Goal: Task Accomplishment & Management: Complete application form

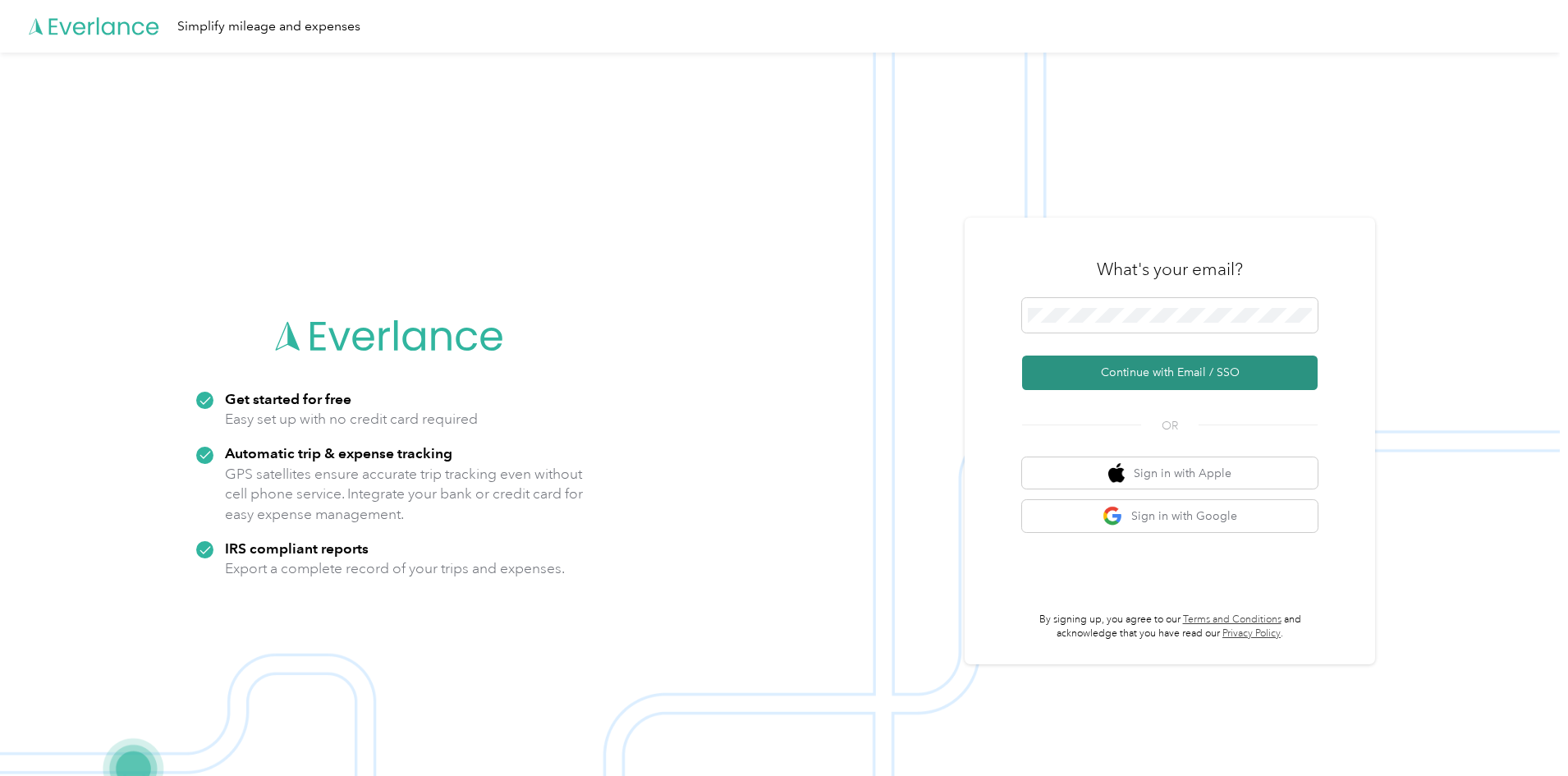
click at [1153, 362] on button "Continue with Email / SSO" at bounding box center [1170, 372] width 296 height 34
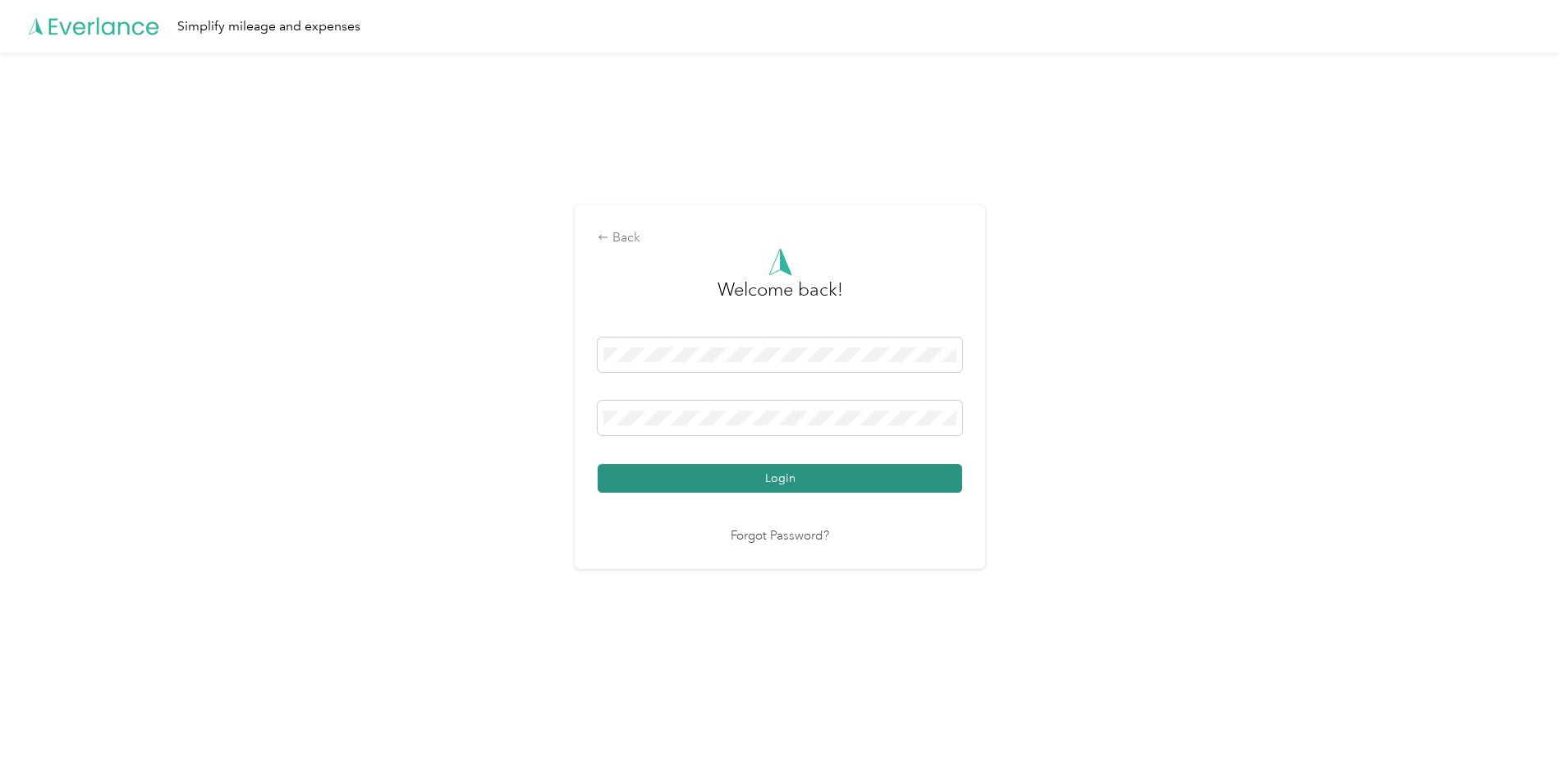
click at [778, 482] on button "Login" at bounding box center [780, 477] width 364 height 29
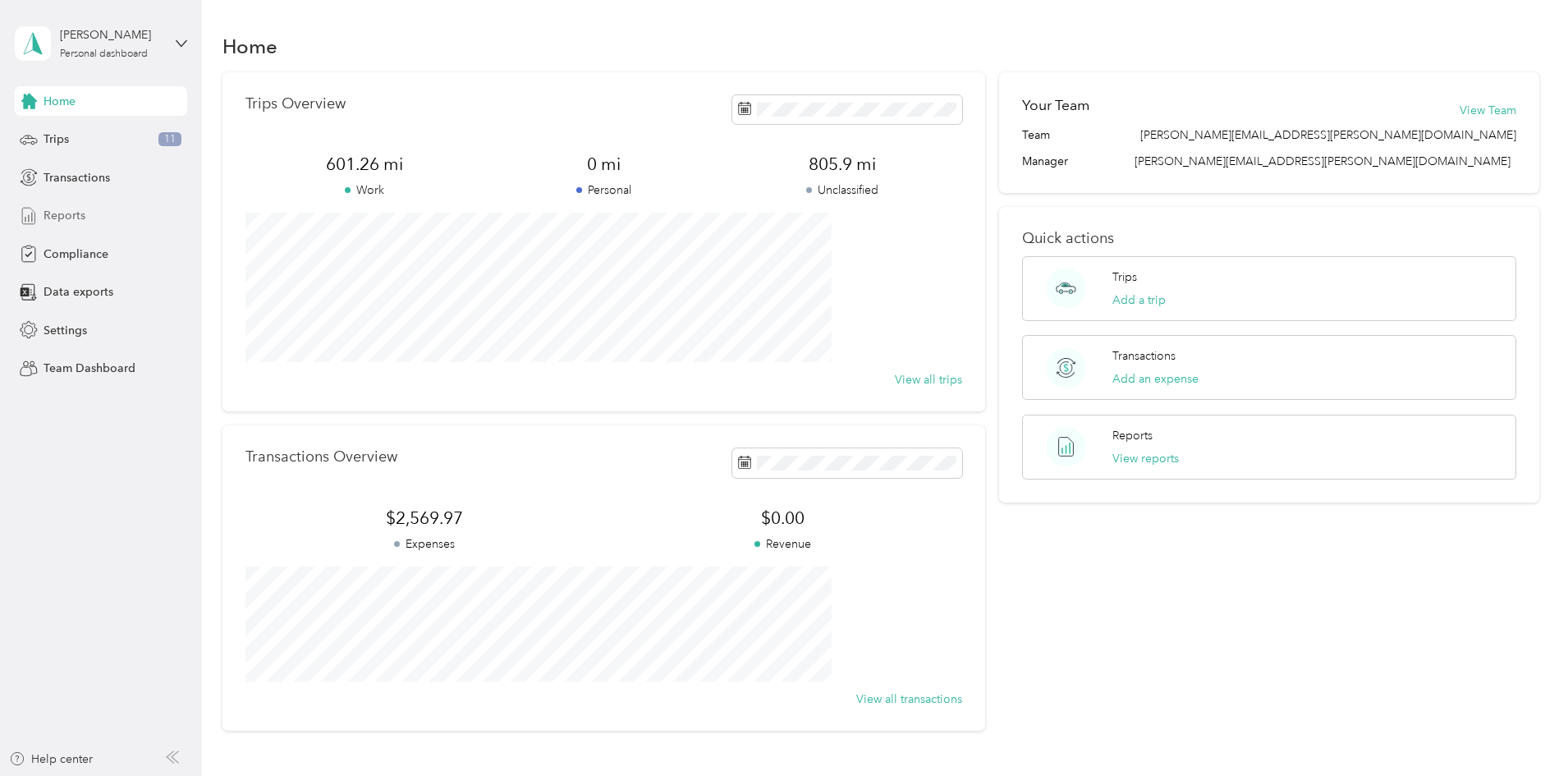
click at [76, 216] on span "Reports" at bounding box center [64, 215] width 42 height 18
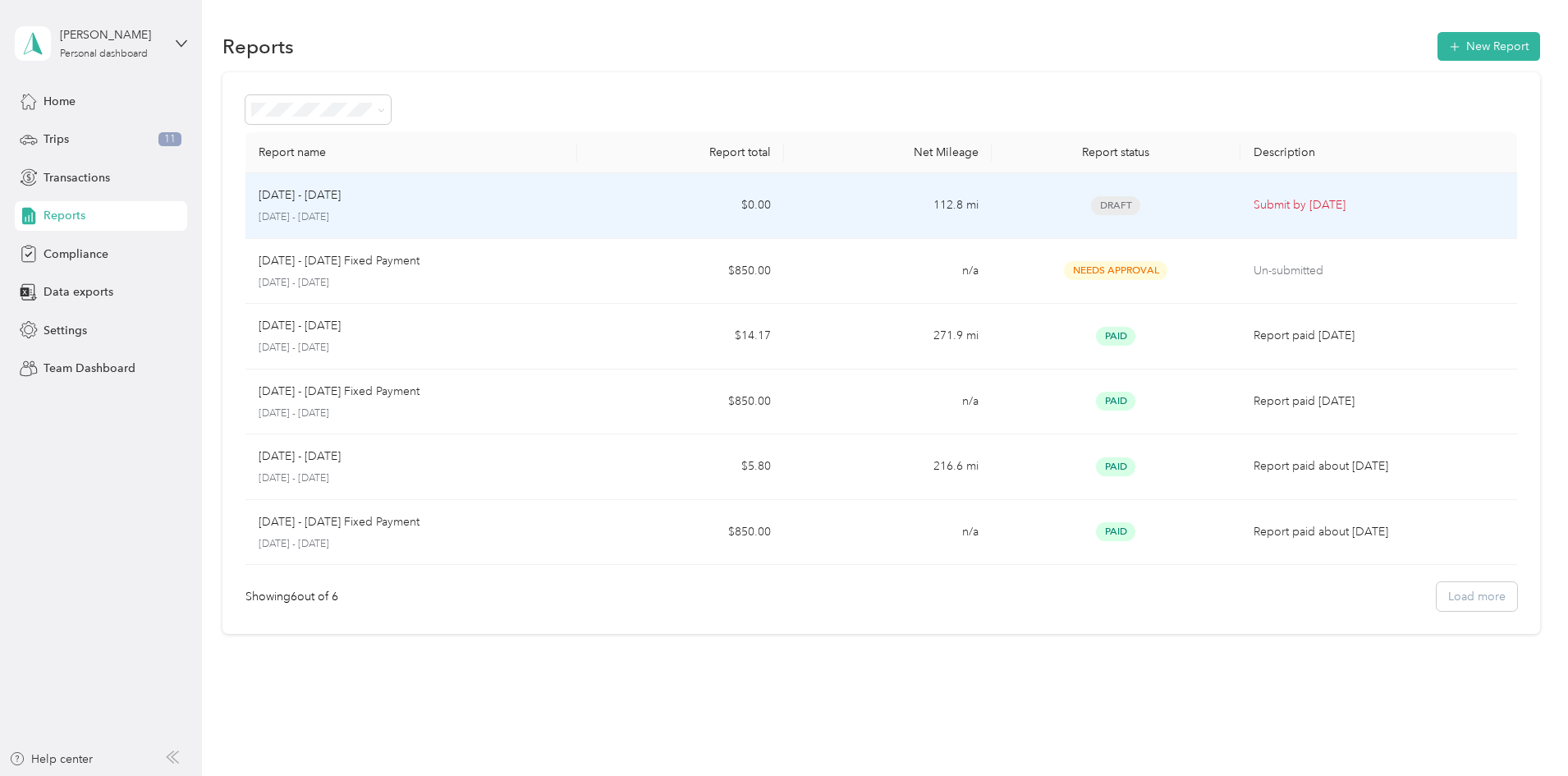
click at [1091, 202] on span "Draft" at bounding box center [1115, 206] width 49 height 19
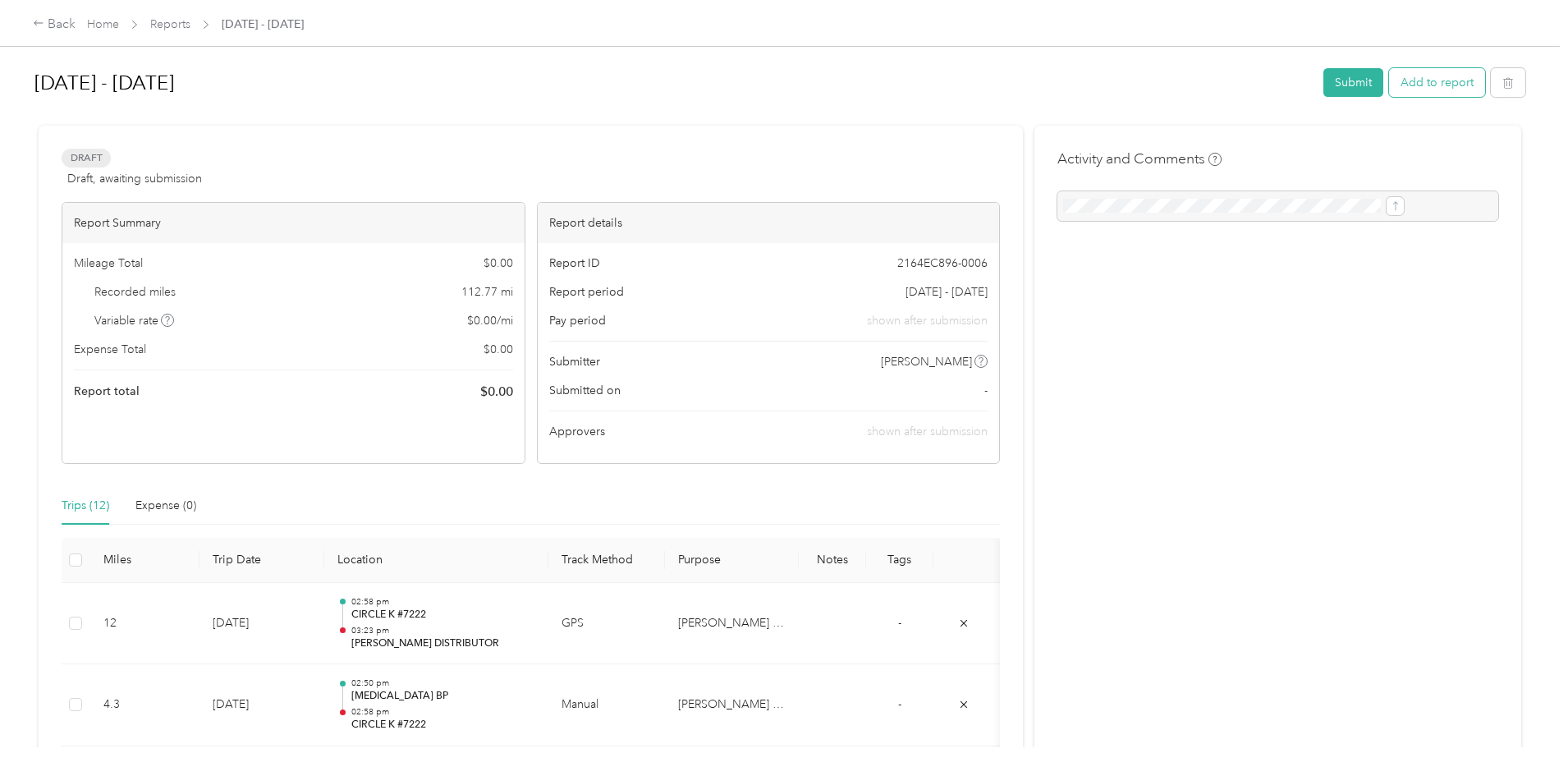
click at [1389, 90] on button "Add to report" at bounding box center [1437, 83] width 96 height 29
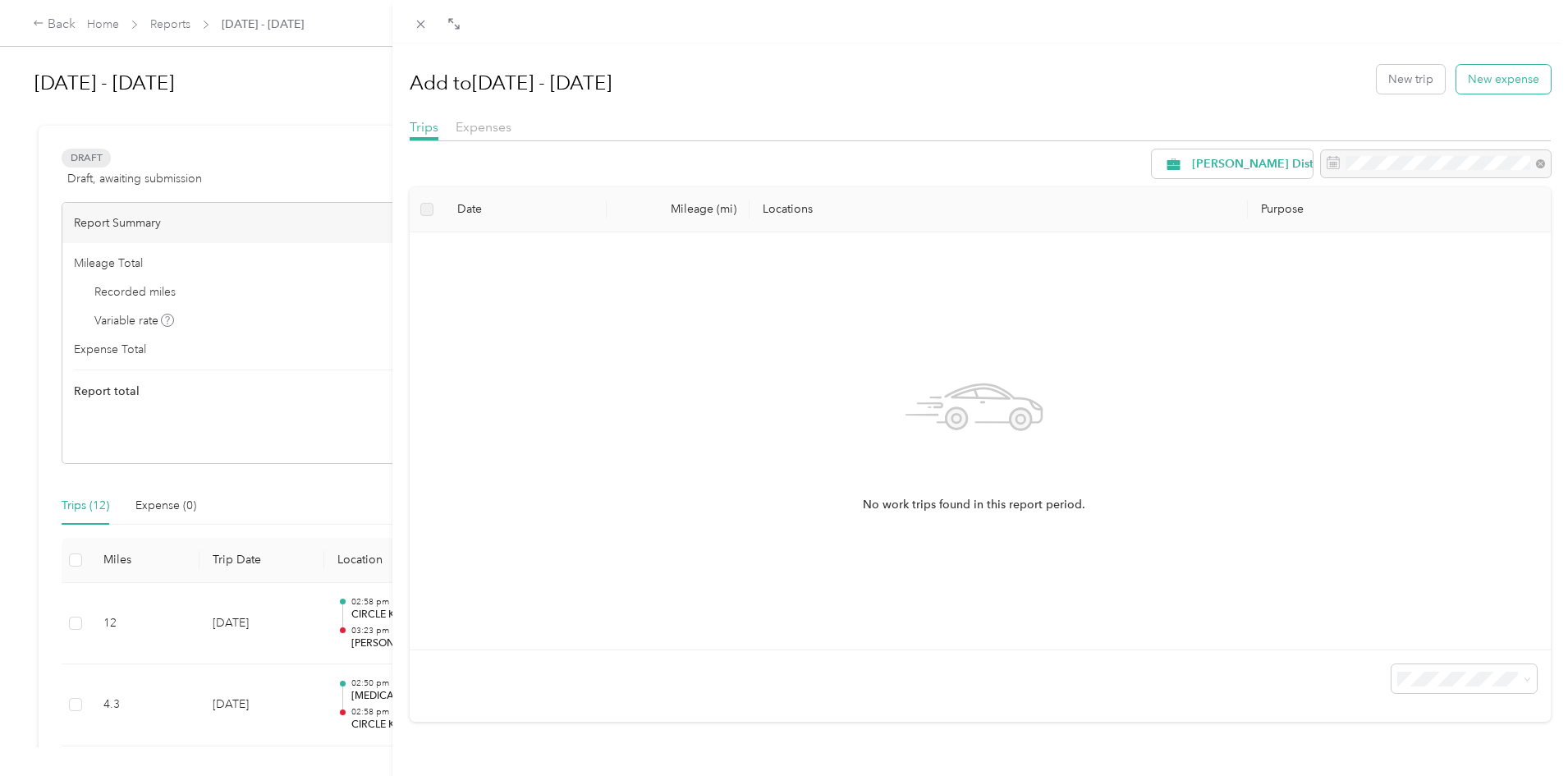
click at [1466, 79] on button "New expense" at bounding box center [1504, 79] width 95 height 29
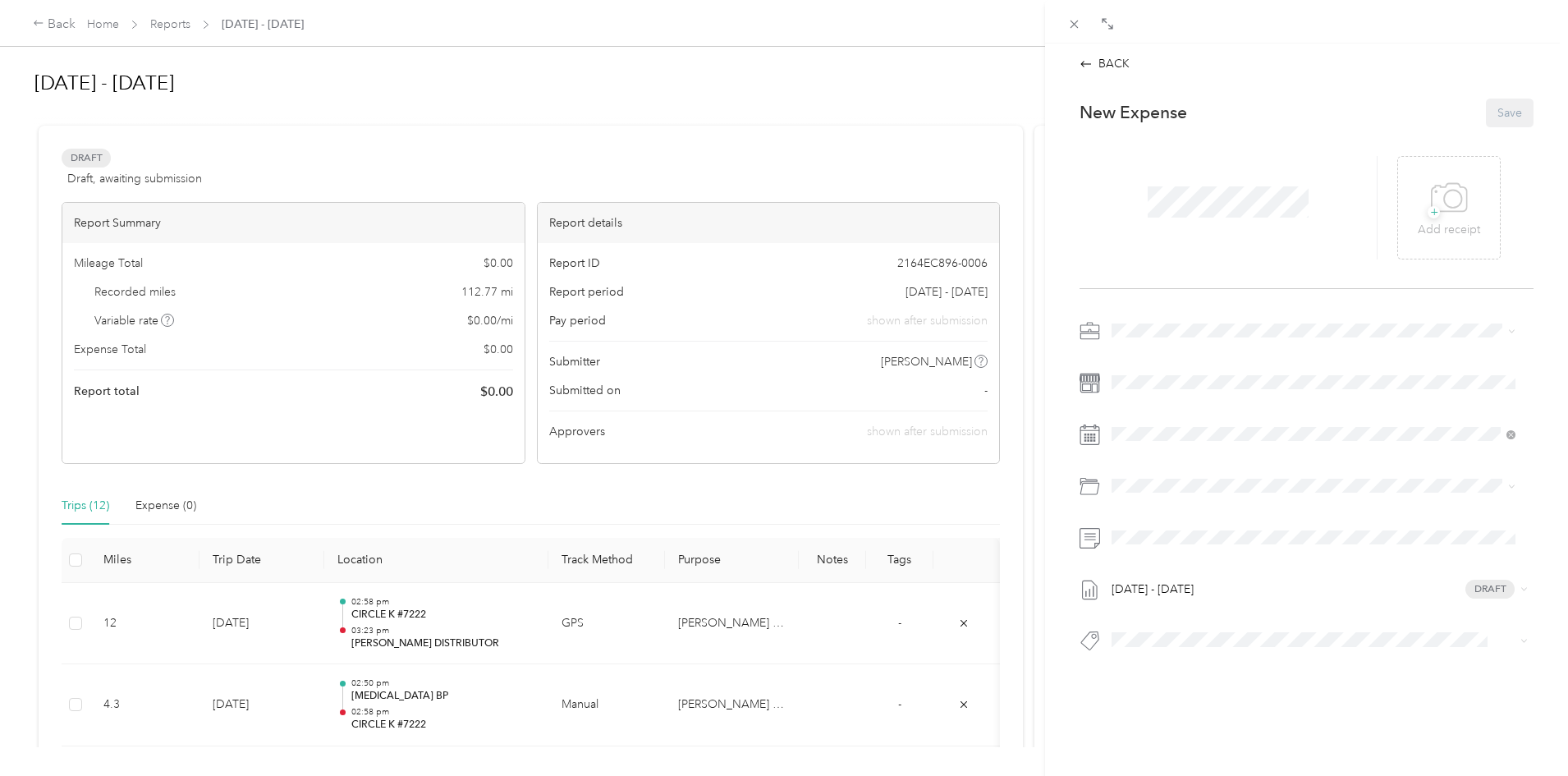
click at [1142, 201] on span at bounding box center [1229, 202] width 172 height 43
click at [1490, 113] on button "Save" at bounding box center [1510, 112] width 47 height 29
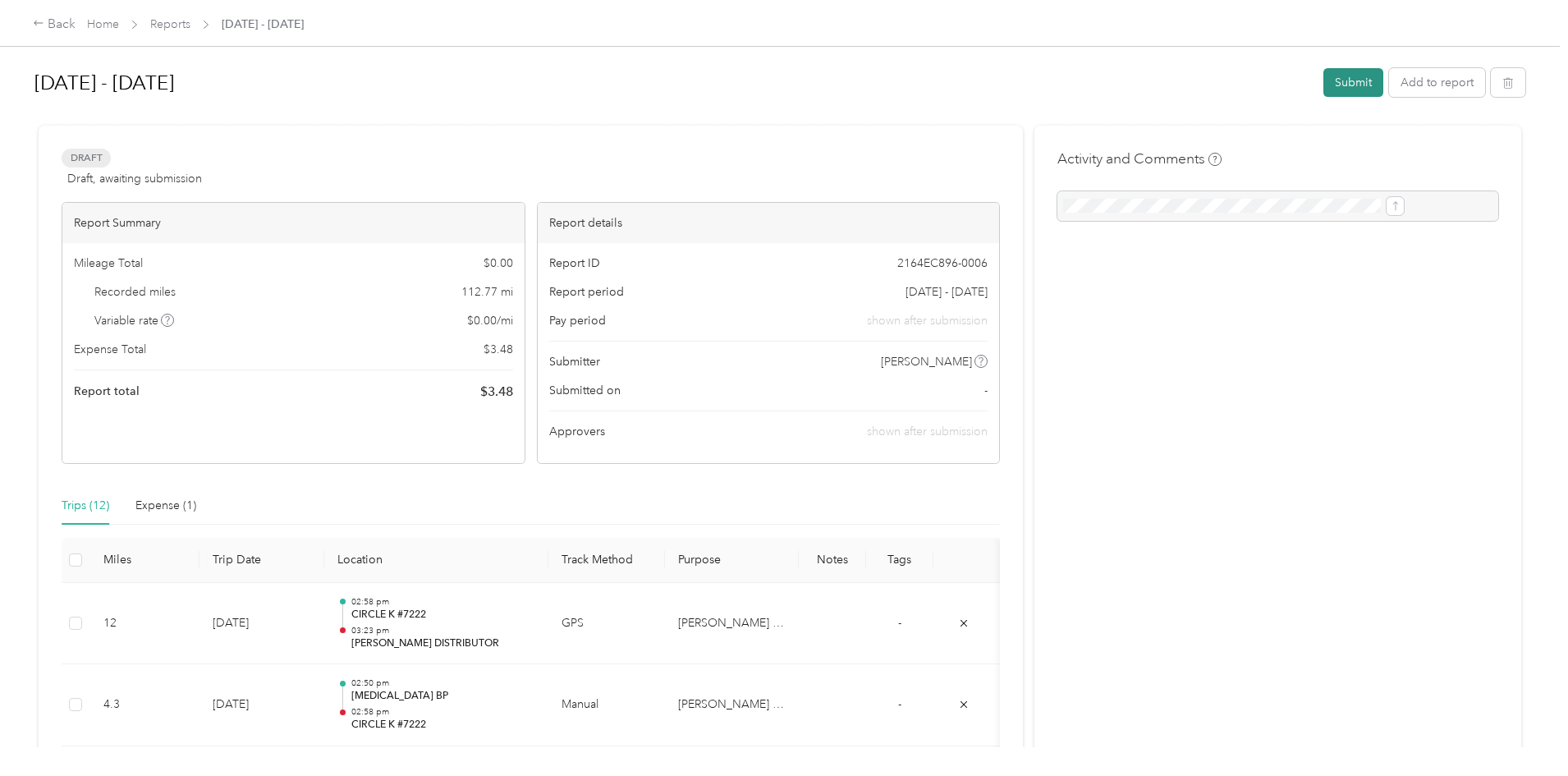
click at [1324, 83] on button "Submit" at bounding box center [1354, 83] width 60 height 29
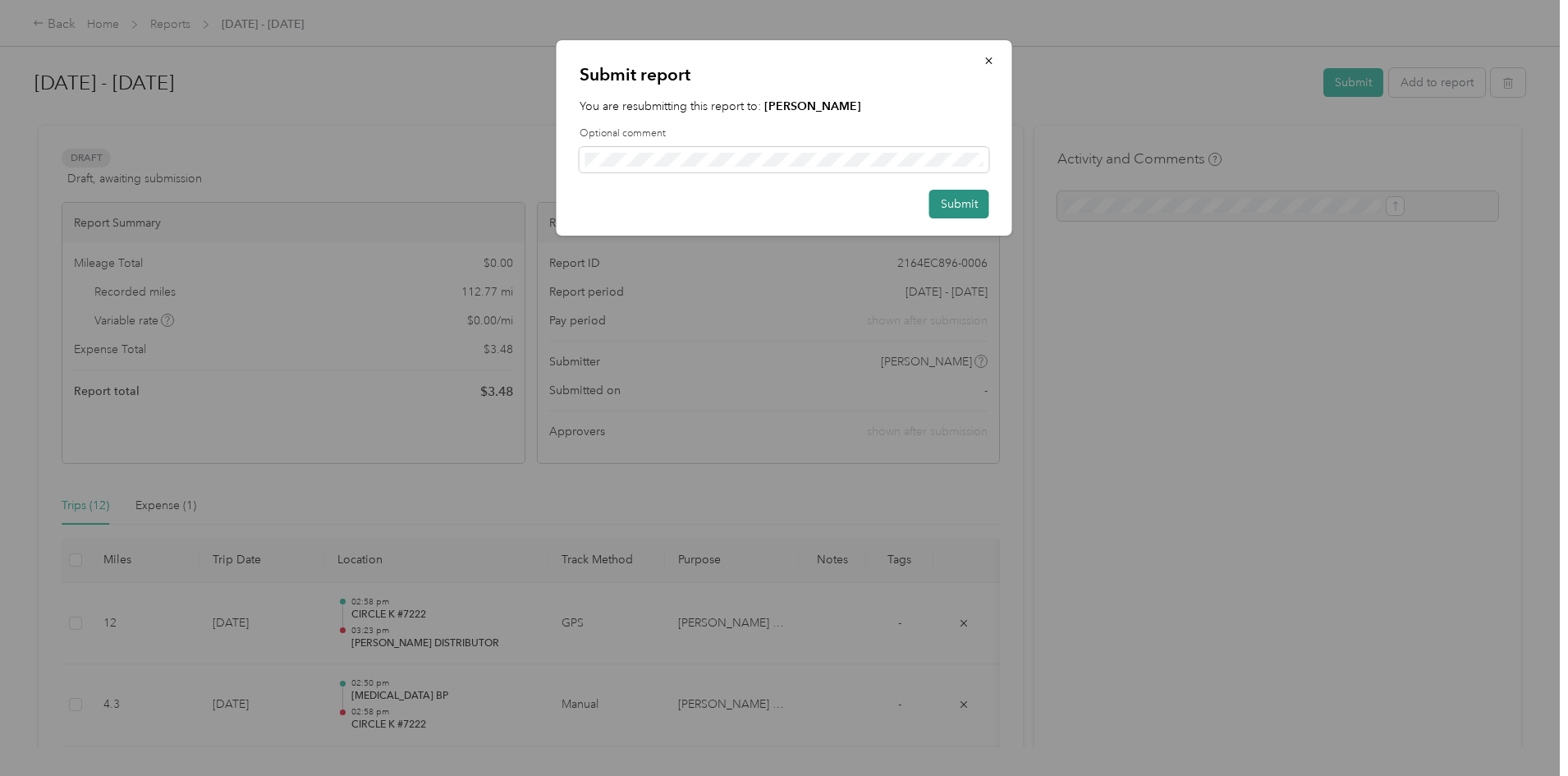
click at [960, 210] on button "Submit" at bounding box center [959, 204] width 60 height 29
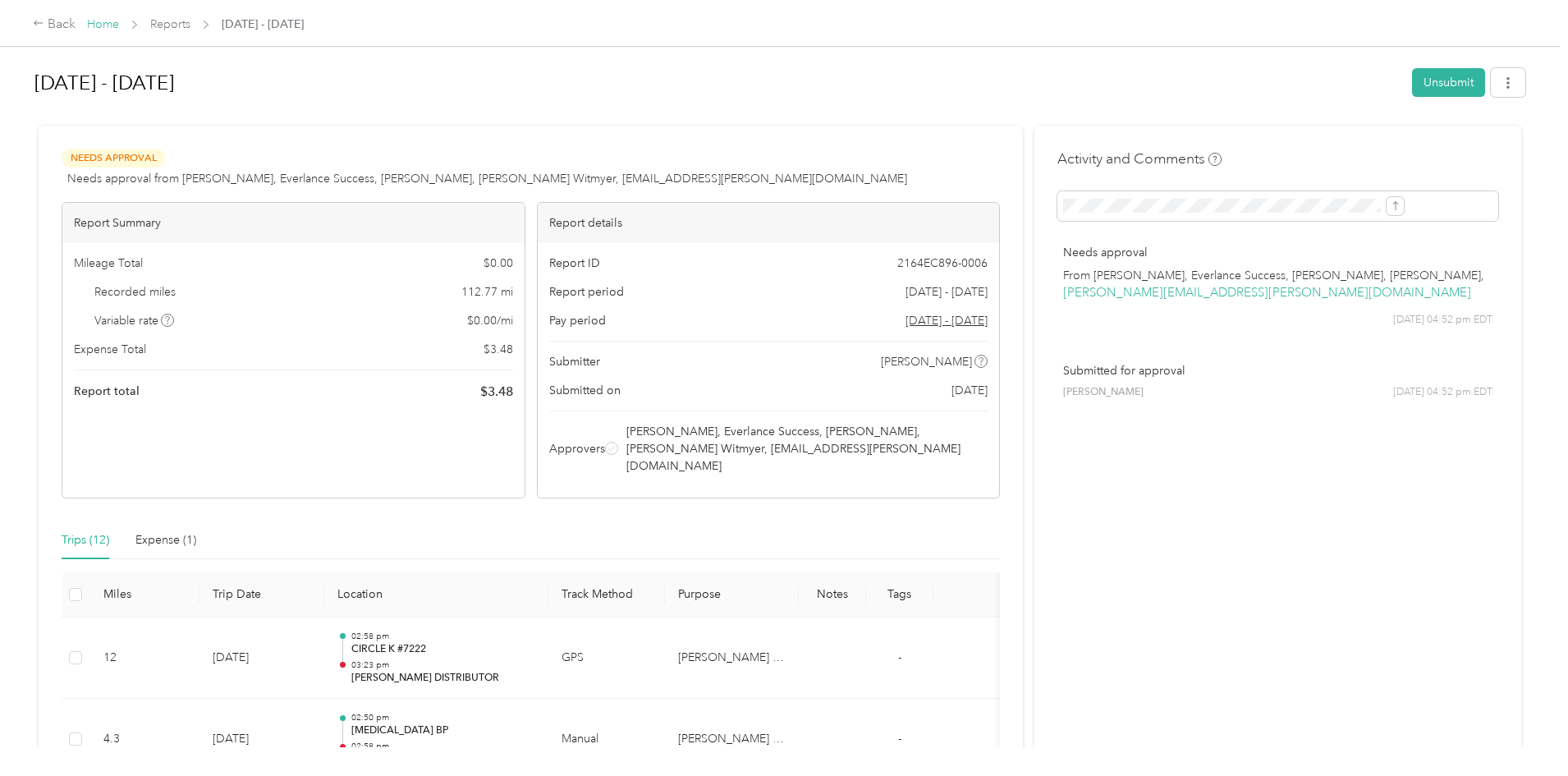
click at [119, 20] on link "Home" at bounding box center [103, 24] width 32 height 14
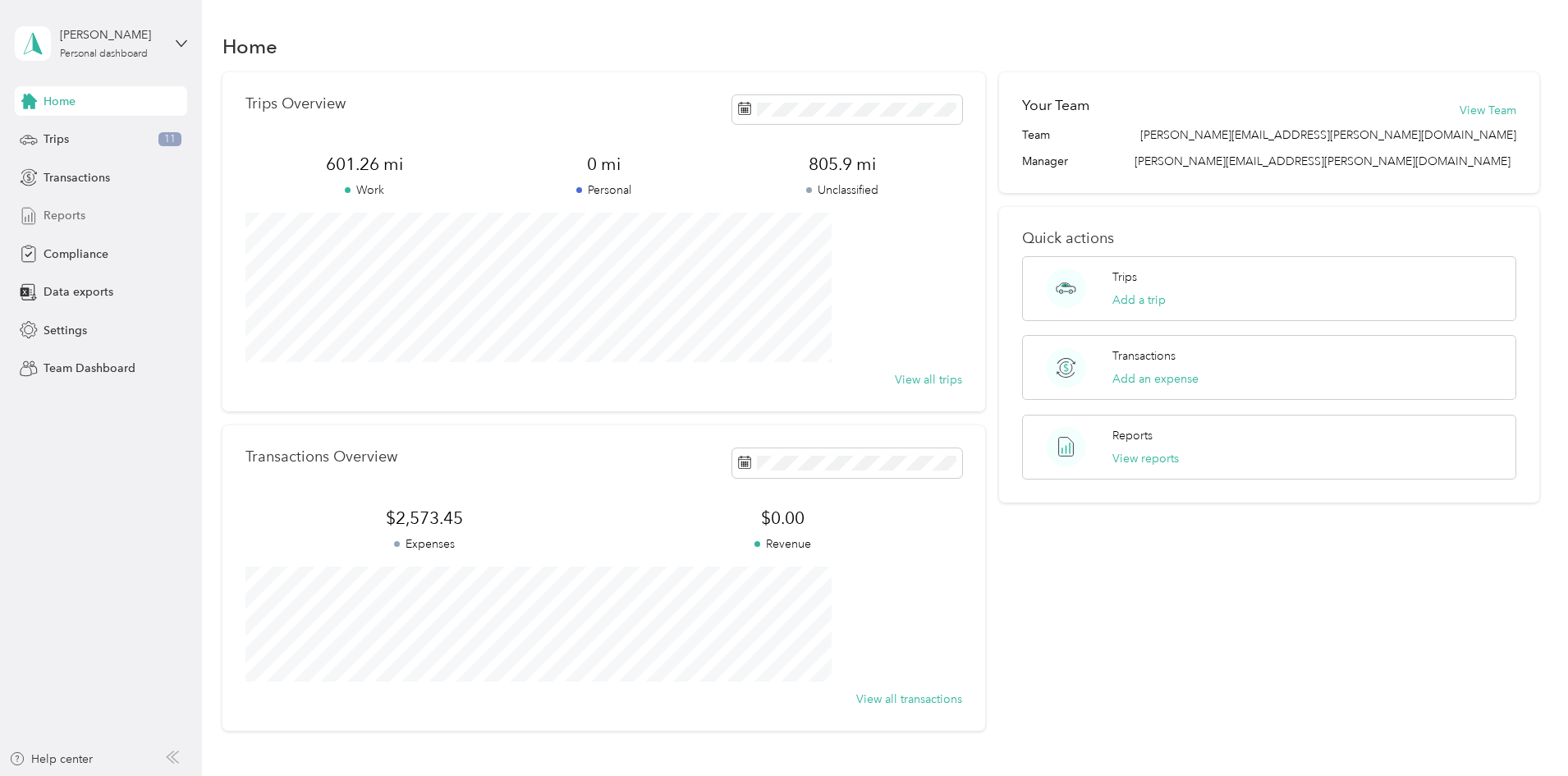
click at [69, 214] on span "Reports" at bounding box center [64, 215] width 42 height 18
